Goal: Navigation & Orientation: Find specific page/section

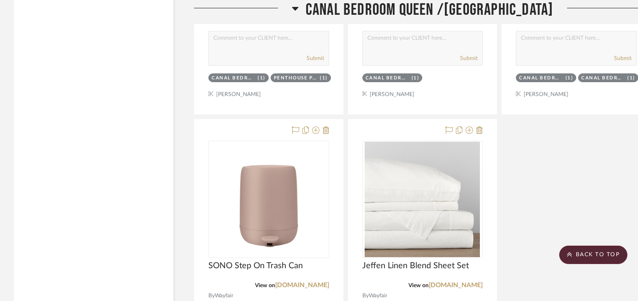
scroll to position [24875, 0]
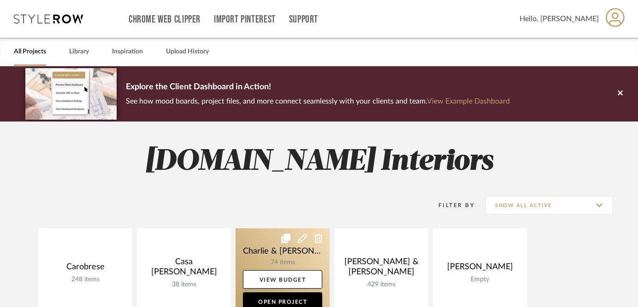
click at [273, 255] on link at bounding box center [283, 273] width 94 height 89
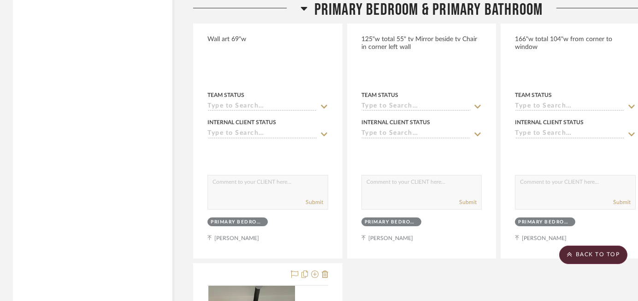
scroll to position [1751, 1]
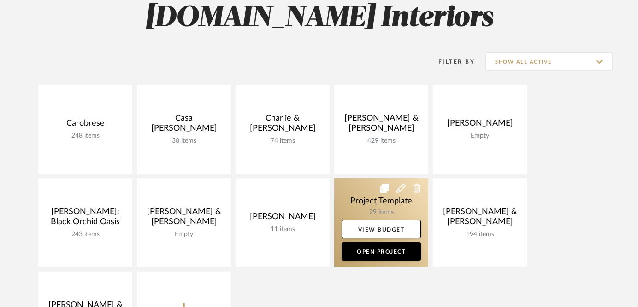
scroll to position [148, 0]
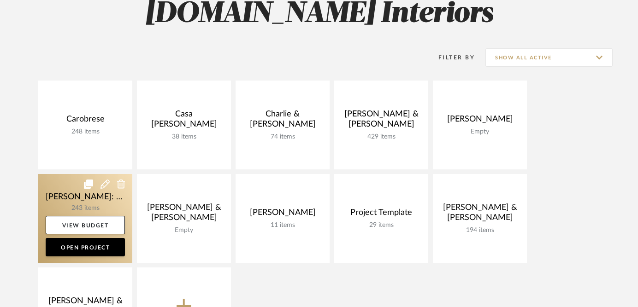
click at [89, 203] on link at bounding box center [85, 218] width 94 height 89
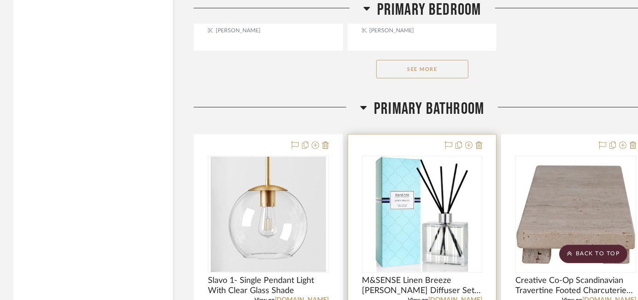
scroll to position [8753, 0]
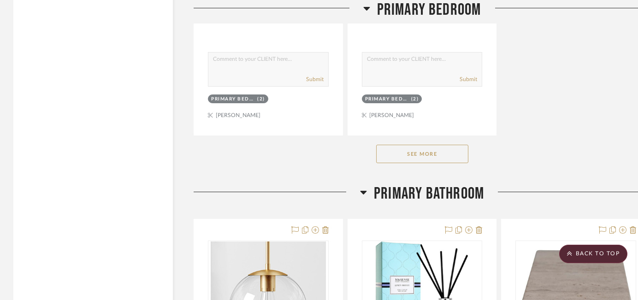
click at [419, 148] on button "See More" at bounding box center [422, 154] width 92 height 18
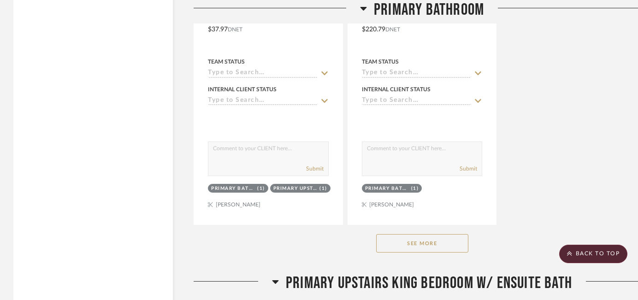
scroll to position [10794, 0]
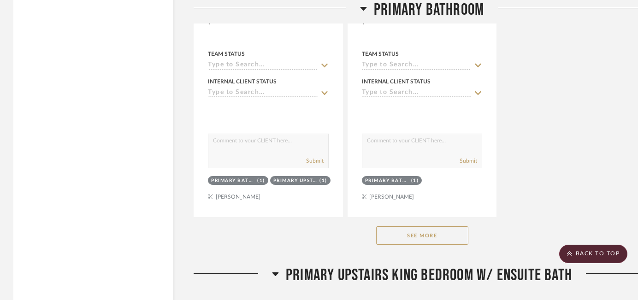
click at [412, 226] on button "See More" at bounding box center [422, 235] width 92 height 18
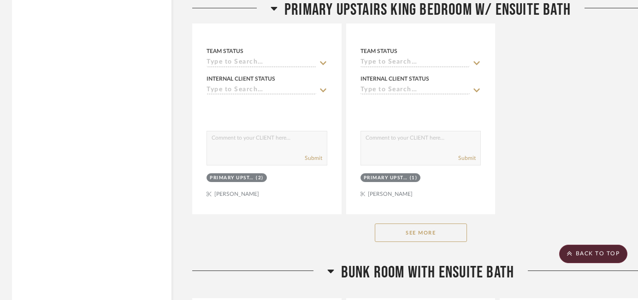
scroll to position [12926, 2]
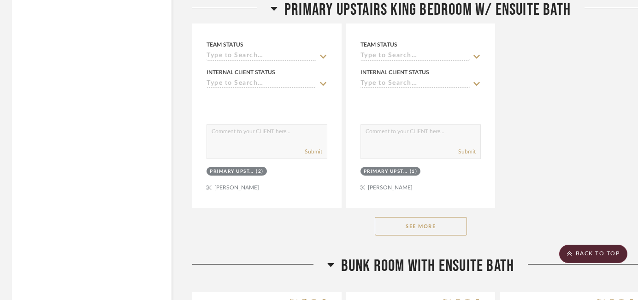
click at [413, 217] on button "See More" at bounding box center [421, 226] width 92 height 18
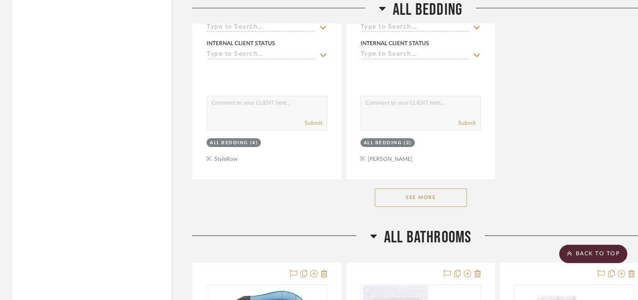
scroll to position [18916, 2]
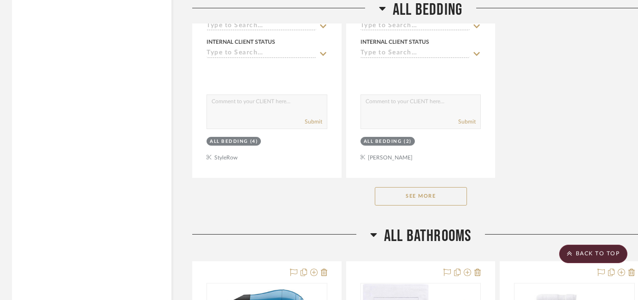
click at [412, 187] on button "See More" at bounding box center [421, 196] width 92 height 18
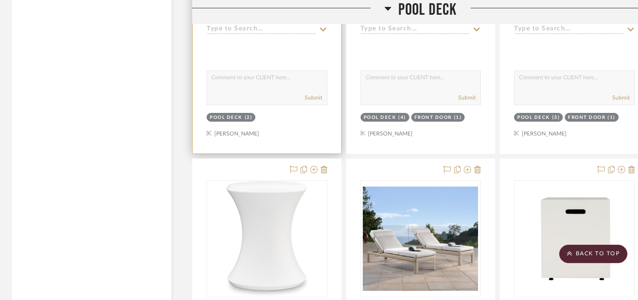
scroll to position [23676, 2]
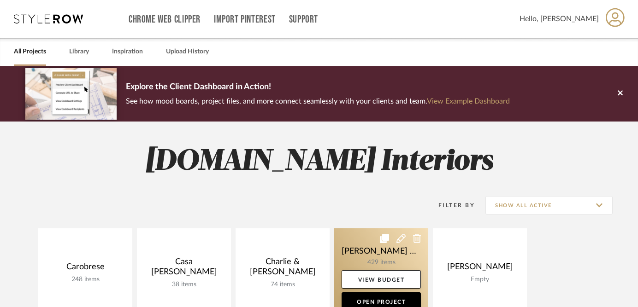
click at [365, 250] on link at bounding box center [381, 273] width 94 height 89
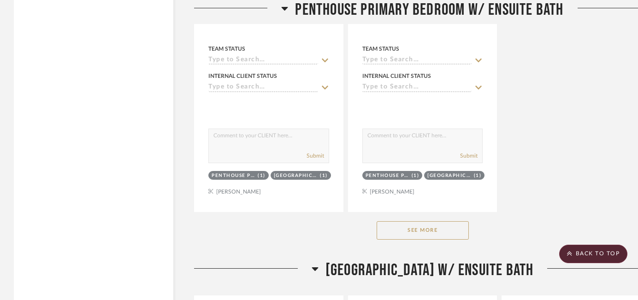
scroll to position [6477, 0]
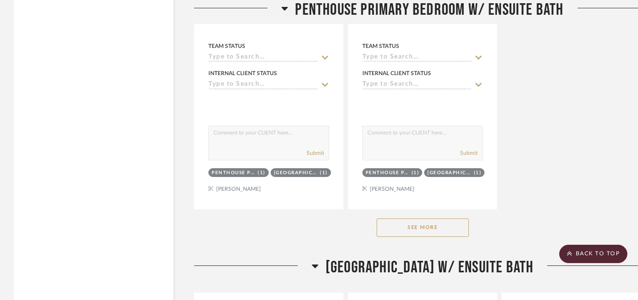
click at [444, 224] on button "See More" at bounding box center [423, 227] width 92 height 18
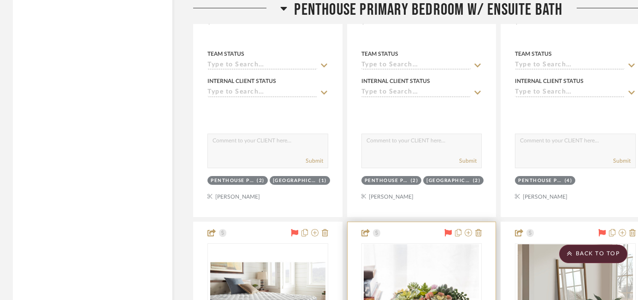
scroll to position [7802, 1]
